Goal: Task Accomplishment & Management: Use online tool/utility

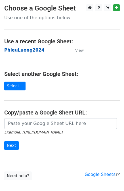
click at [25, 50] on strong "PhieuLuong2024" at bounding box center [24, 50] width 40 height 5
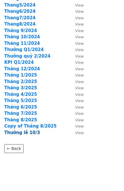
scroll to position [133, 0]
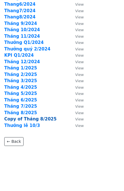
click at [31, 120] on strong "Copy of Tháng 8/2025" at bounding box center [30, 118] width 52 height 5
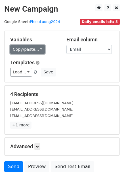
click at [36, 48] on link "Copy/paste..." at bounding box center [27, 49] width 35 height 9
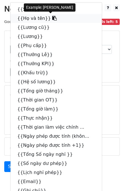
click at [26, 19] on link "{{Họ và tên}}" at bounding box center [55, 18] width 91 height 9
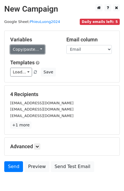
click at [29, 49] on link "Copy/paste..." at bounding box center [27, 49] width 35 height 9
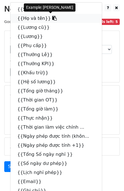
click at [25, 20] on link "{{Họ và tên}}" at bounding box center [55, 18] width 91 height 9
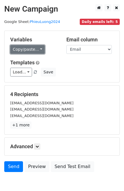
click at [35, 48] on link "Copy/paste..." at bounding box center [27, 49] width 35 height 9
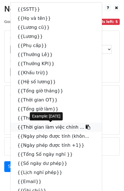
click at [38, 128] on link "{{Thời gian làm việc chính ..." at bounding box center [55, 127] width 91 height 9
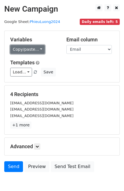
click at [30, 47] on link "Copy/paste..." at bounding box center [27, 49] width 35 height 9
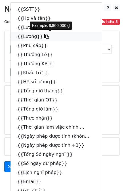
click at [23, 33] on link "{{Lương}}" at bounding box center [55, 36] width 91 height 9
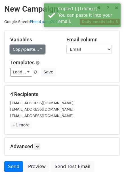
click at [23, 50] on link "Copy/paste..." at bounding box center [27, 49] width 35 height 9
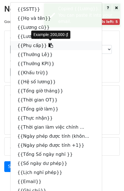
click at [29, 47] on link "{{Phụ cấp}}" at bounding box center [55, 45] width 91 height 9
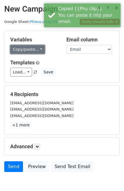
click at [29, 49] on link "Copy/paste..." at bounding box center [27, 49] width 35 height 9
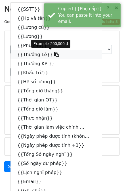
click at [30, 55] on link "{{Thưởng Lễ}}" at bounding box center [55, 54] width 91 height 9
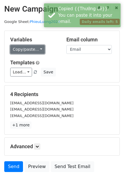
click at [36, 48] on link "Copy/paste..." at bounding box center [27, 49] width 35 height 9
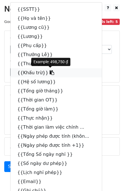
click at [35, 74] on link "{{Khấu trừ}}" at bounding box center [55, 72] width 91 height 9
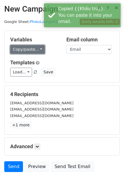
click at [29, 50] on link "Copy/paste..." at bounding box center [27, 49] width 35 height 9
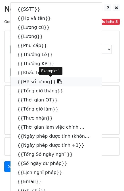
click at [35, 83] on link "{{Hệ số lương}}" at bounding box center [55, 81] width 91 height 9
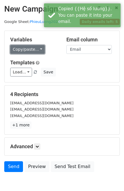
click at [28, 49] on link "Copy/paste..." at bounding box center [27, 49] width 35 height 9
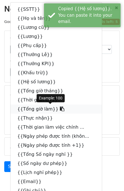
click at [34, 108] on link "{{Tổng giờ làm}}" at bounding box center [55, 108] width 91 height 9
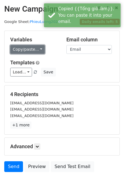
click at [25, 49] on link "Copy/paste..." at bounding box center [27, 49] width 35 height 9
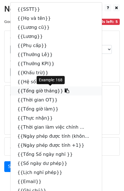
click at [32, 91] on link "{{Tổng giờ tháng}}" at bounding box center [55, 90] width 91 height 9
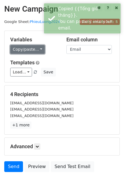
click at [31, 50] on link "Copy/paste..." at bounding box center [27, 49] width 35 height 9
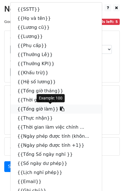
click at [42, 109] on link "{{Tổng giờ làm}}" at bounding box center [55, 108] width 91 height 9
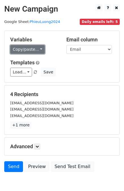
click at [32, 50] on link "Copy/paste..." at bounding box center [27, 49] width 35 height 9
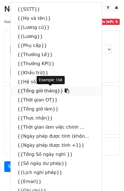
click at [44, 92] on link "{{Tổng giờ tháng}}" at bounding box center [55, 90] width 91 height 9
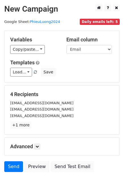
click at [3, 136] on main "New Campaign Daily emails left: 5 Google Sheet: PhieuLuong2024 Variables Copy/p…" at bounding box center [62, 89] width 124 height 170
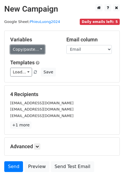
click at [28, 48] on link "Copy/paste..." at bounding box center [27, 49] width 35 height 9
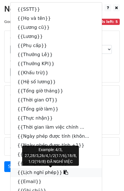
click at [40, 172] on link "{{Lịch nghỉ phép}}" at bounding box center [55, 172] width 91 height 9
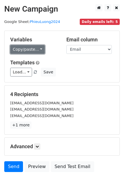
click at [26, 49] on link "Copy/paste..." at bounding box center [27, 49] width 35 height 9
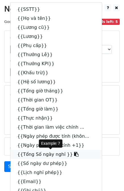
click at [46, 155] on link "{{Tổng Số ngày nghỉ }}" at bounding box center [55, 154] width 91 height 9
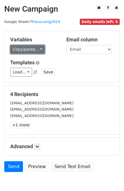
click at [24, 48] on link "Copy/paste..." at bounding box center [27, 49] width 35 height 9
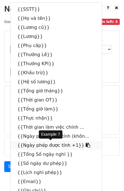
click at [46, 147] on link "{{Ngày phép được tính +1}}" at bounding box center [55, 145] width 91 height 9
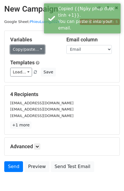
click at [34, 50] on link "Copy/paste..." at bounding box center [27, 49] width 35 height 9
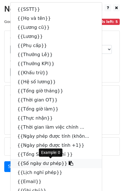
click at [46, 164] on link "{{Số ngày dư phép}}" at bounding box center [55, 163] width 91 height 9
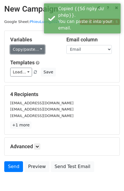
click at [27, 51] on link "Copy/paste..." at bounding box center [27, 49] width 35 height 9
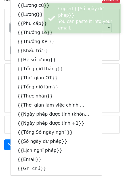
scroll to position [28, 0]
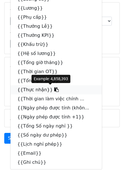
click at [30, 88] on link "{{Thực nhận}}" at bounding box center [55, 89] width 91 height 9
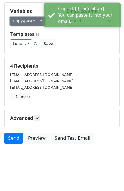
click at [30, 22] on link "Copy/paste..." at bounding box center [27, 21] width 35 height 9
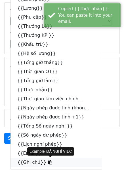
click at [25, 162] on link "{{Ghi chú}}" at bounding box center [55, 162] width 91 height 9
